Goal: Register for event/course

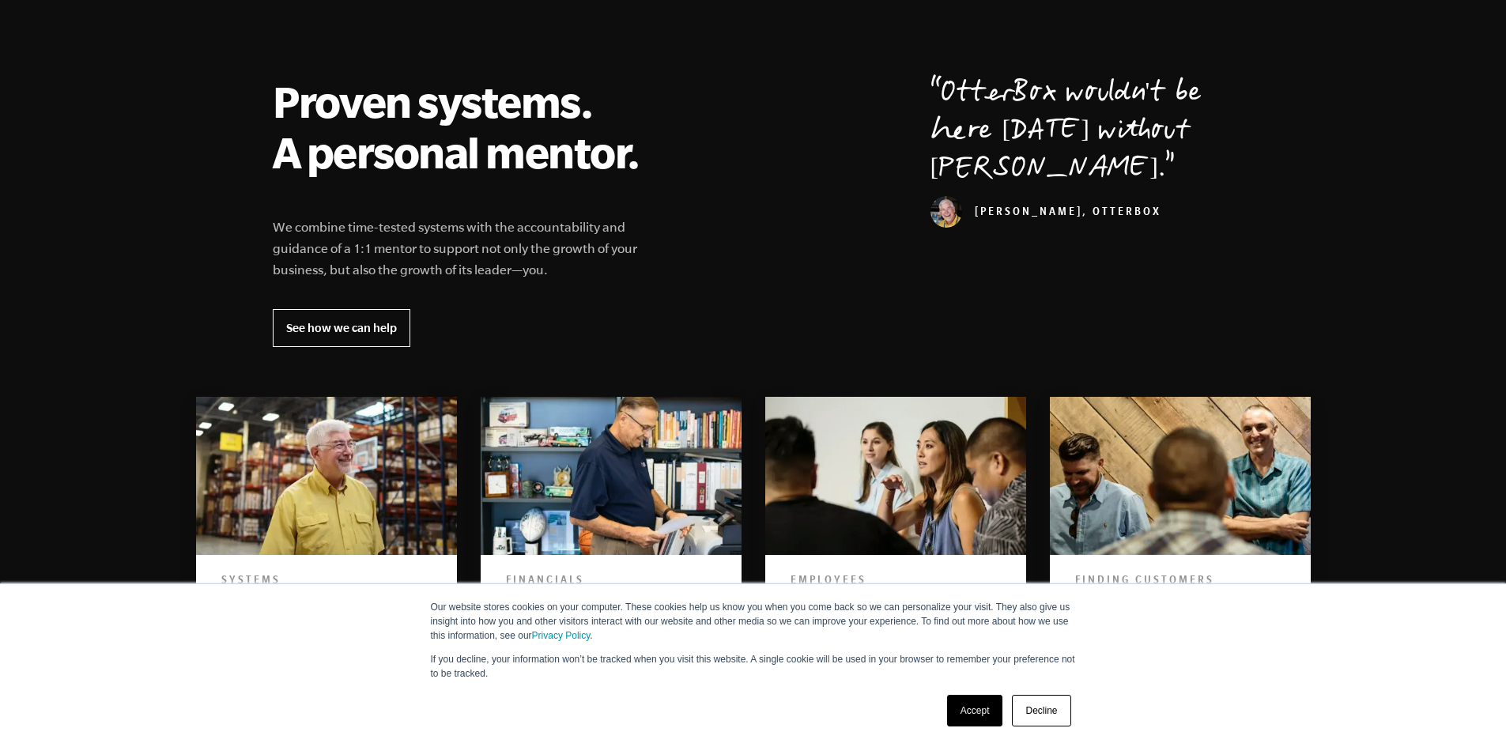
scroll to position [553, 0]
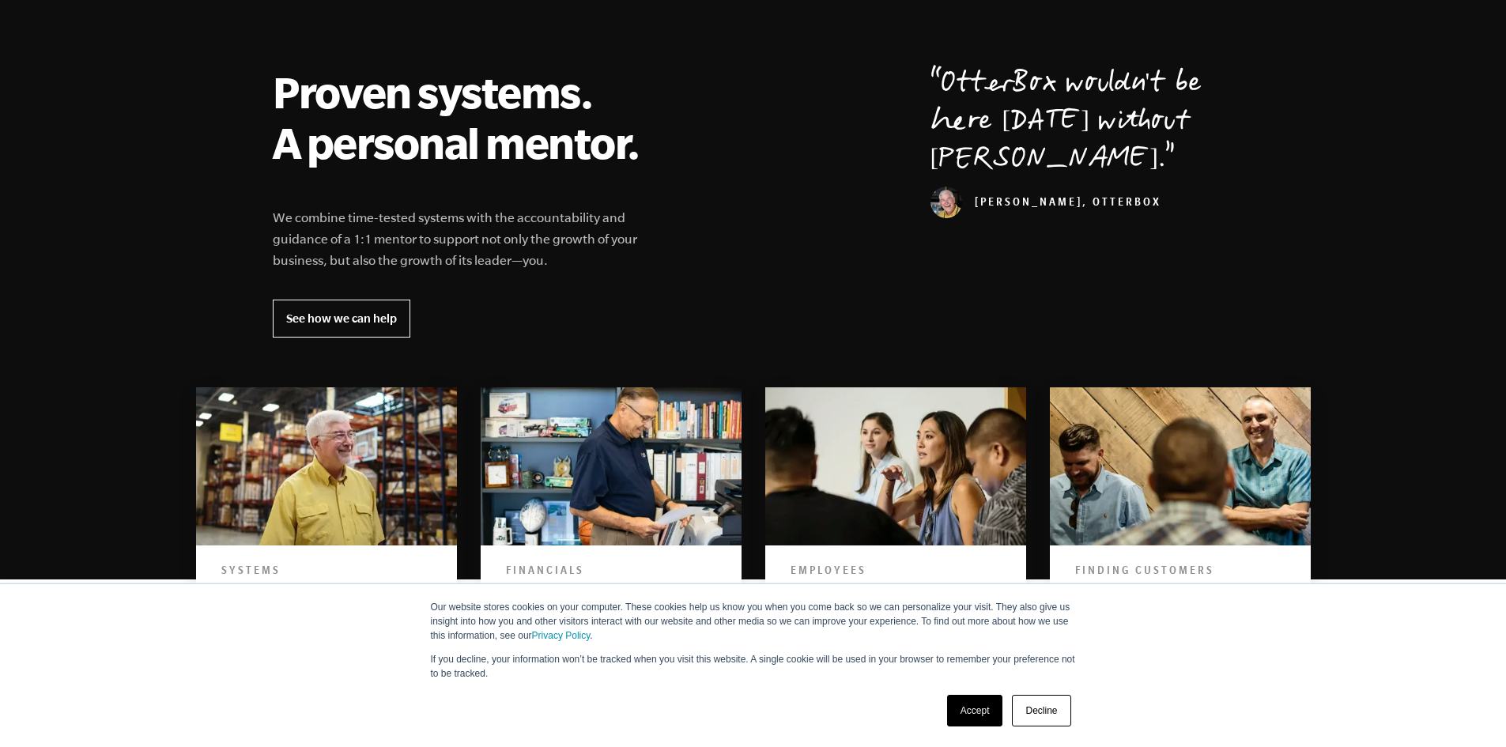
click at [890, 62] on section "Proven systems. A personal mentor. We combine time-tested systems with the acco…" at bounding box center [753, 291] width 1506 height 576
